Goal: Task Accomplishment & Management: Use online tool/utility

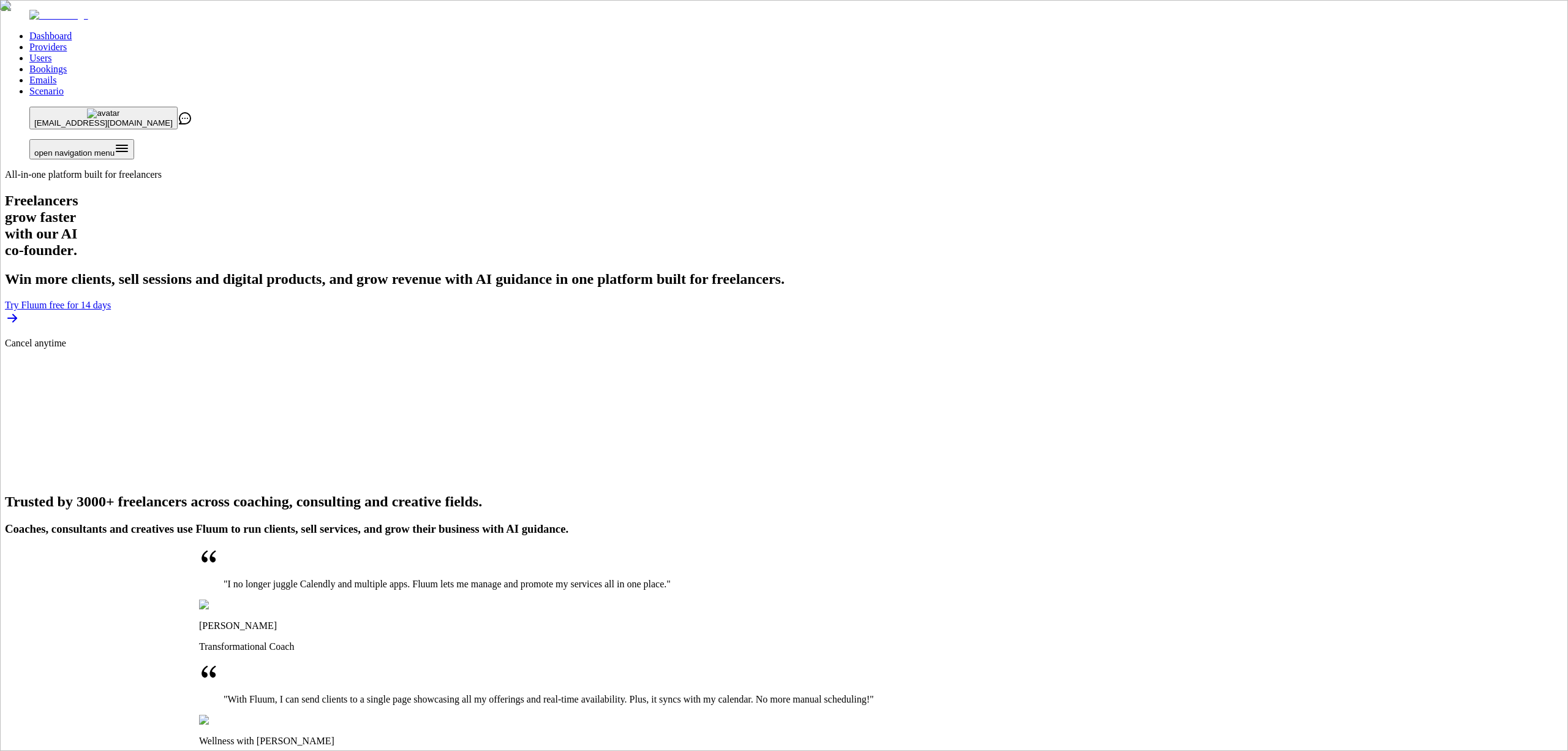
click at [66, 42] on link "Providers" at bounding box center [48, 47] width 37 height 11
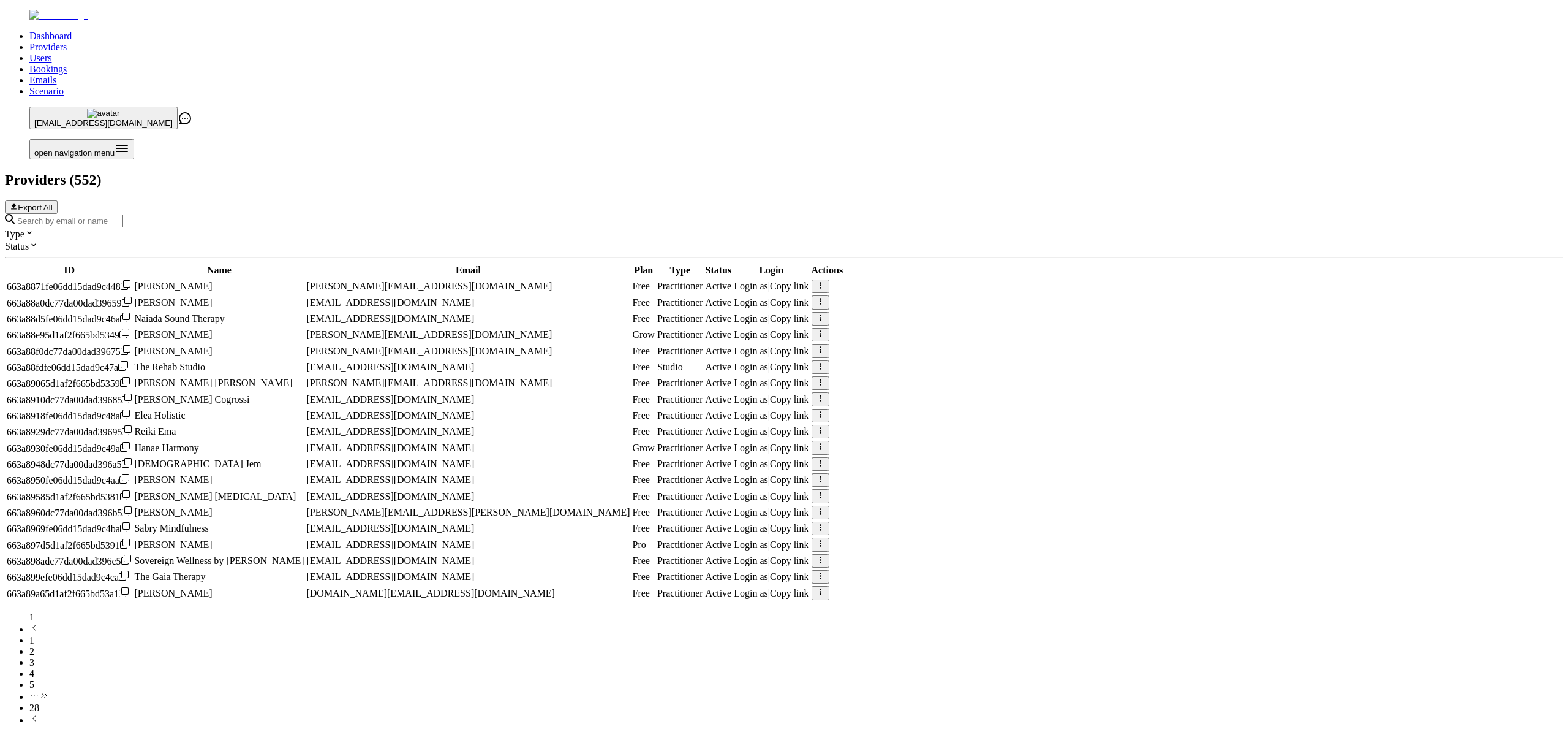
click at [123, 214] on input "Search by email or name" at bounding box center [68, 220] width 109 height 13
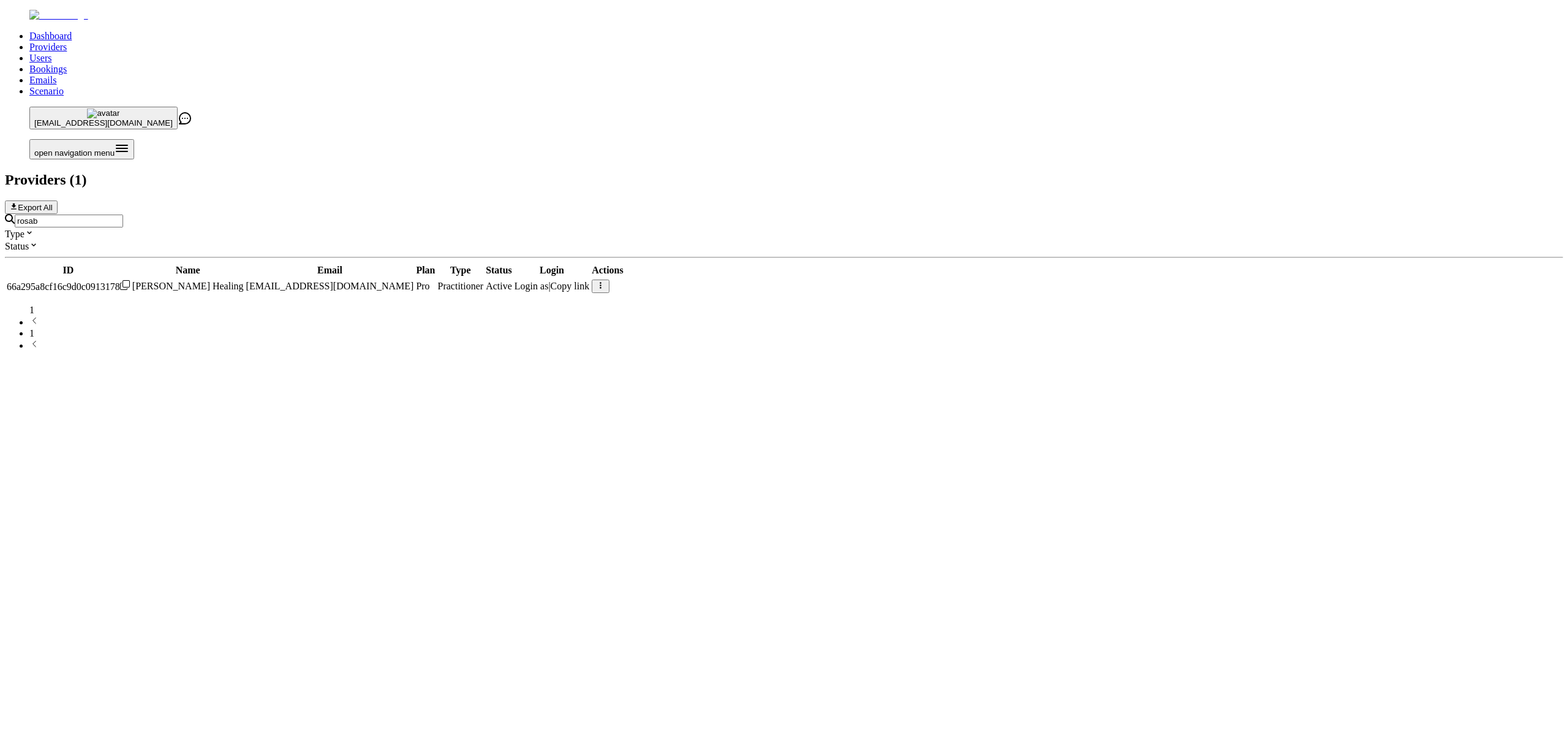
type input "rosab"
click at [548, 281] on span "Login as" at bounding box center [531, 286] width 34 height 11
click at [123, 214] on input "rosab" at bounding box center [68, 220] width 109 height 13
click at [64, 86] on link "Scenario" at bounding box center [46, 91] width 34 height 11
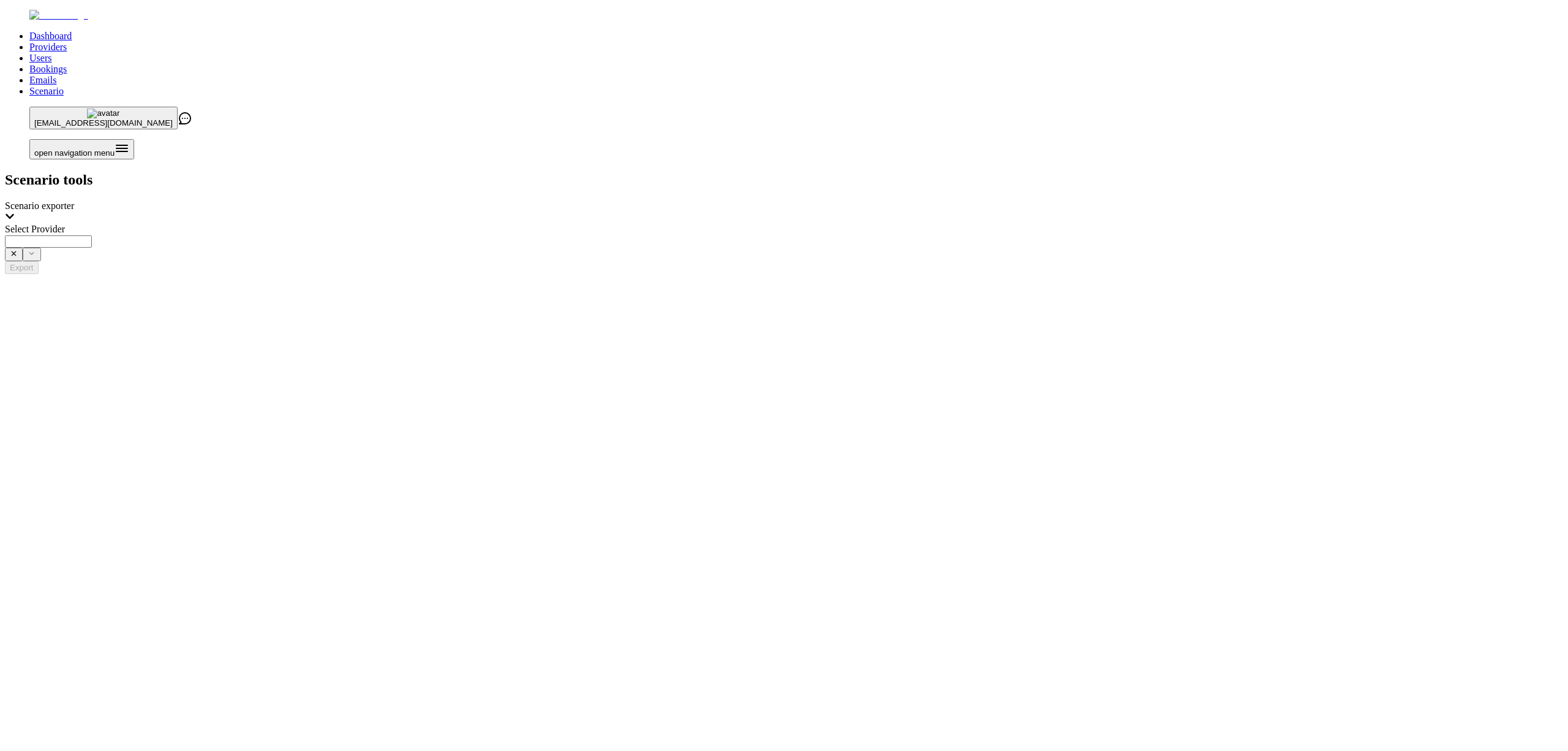
click at [92, 236] on input "Select Provider" at bounding box center [48, 242] width 87 height 13
click at [517, 153] on span "[PERSON_NAME] Healing ([EMAIL_ADDRESS][DOMAIN_NAME])" at bounding box center [414, 157] width 287 height 11
type input "**********"
click at [38, 261] on button "Export" at bounding box center [22, 267] width 33 height 13
